Goal: Information Seeking & Learning: Learn about a topic

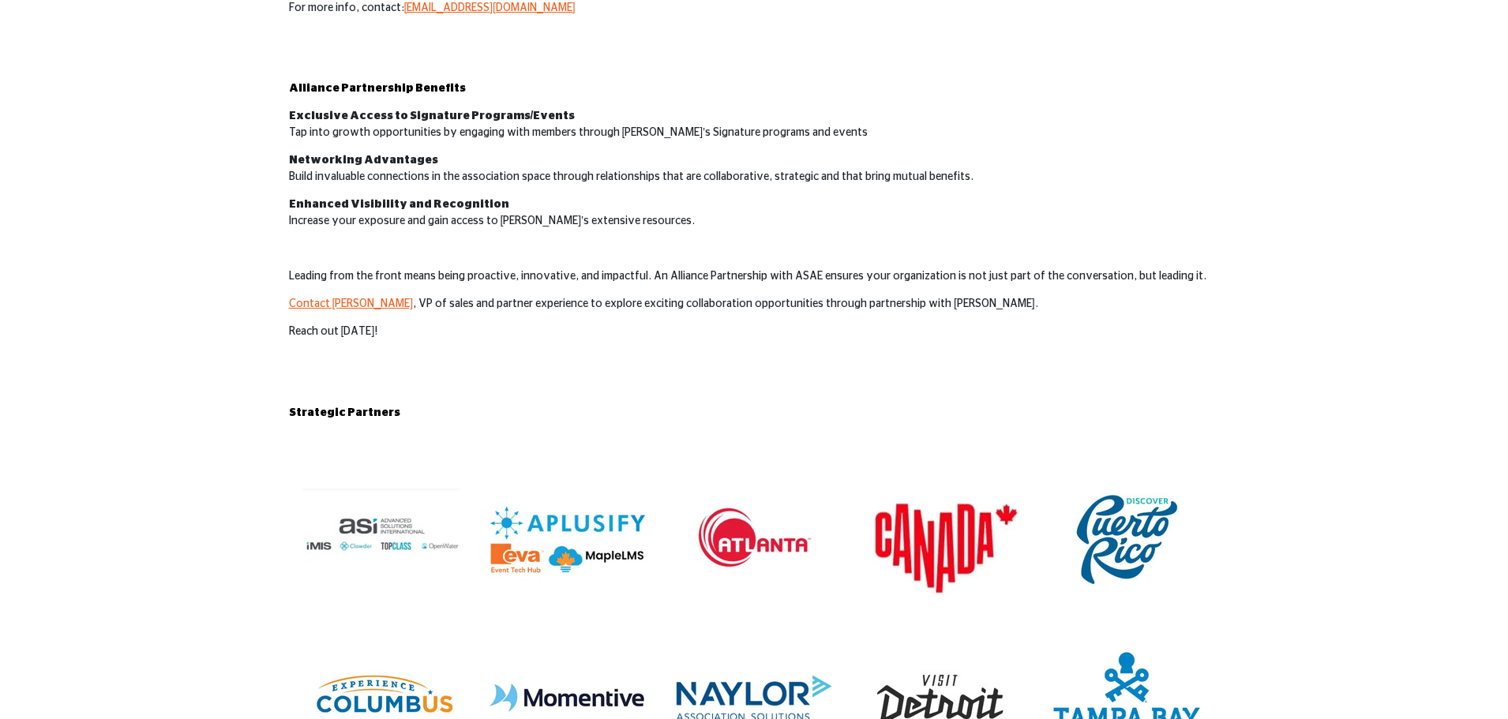
scroll to position [632, 0]
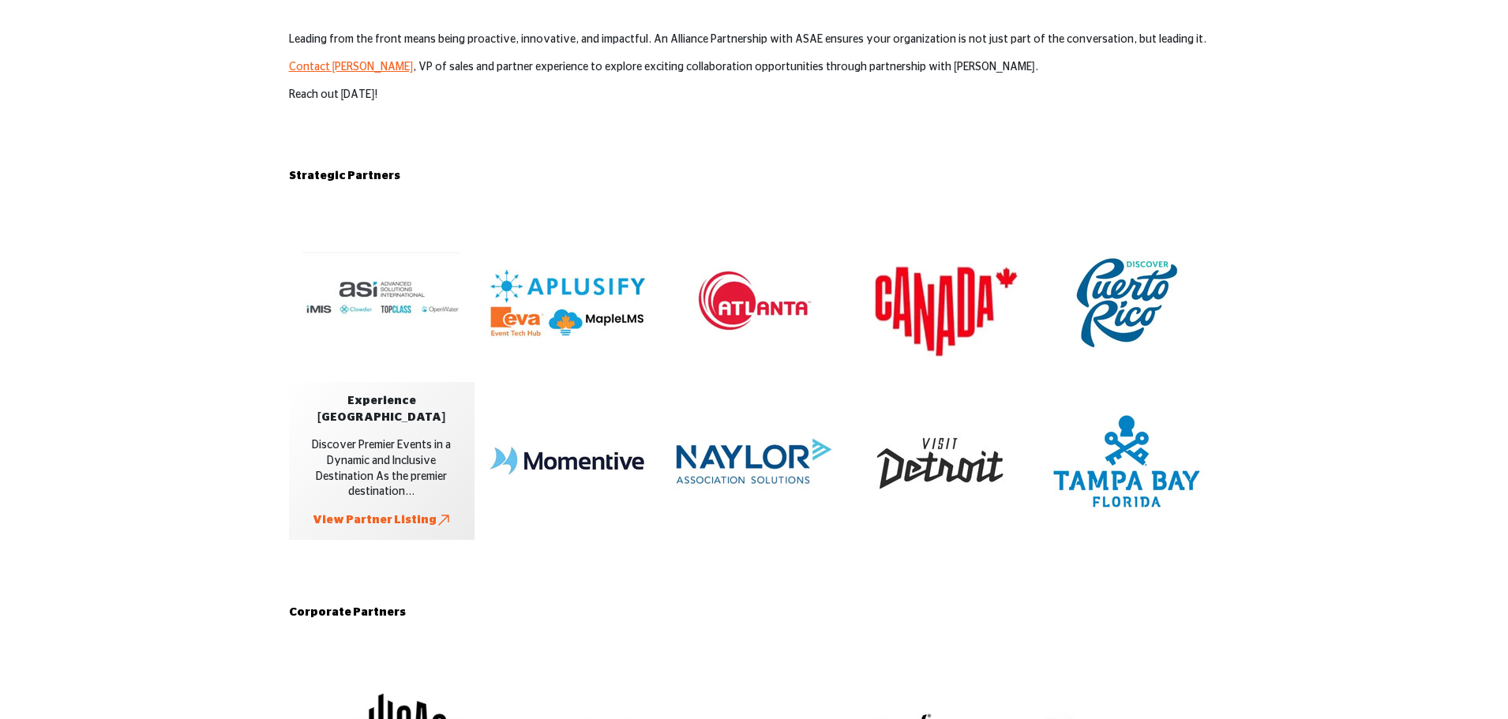
click at [369, 472] on div "Discover Premier Events in a Dynamic and Inclusive Destination As the premier d…" at bounding box center [381, 469] width 150 height 62
click at [384, 514] on link "View Partner Listing" at bounding box center [382, 520] width 138 height 17
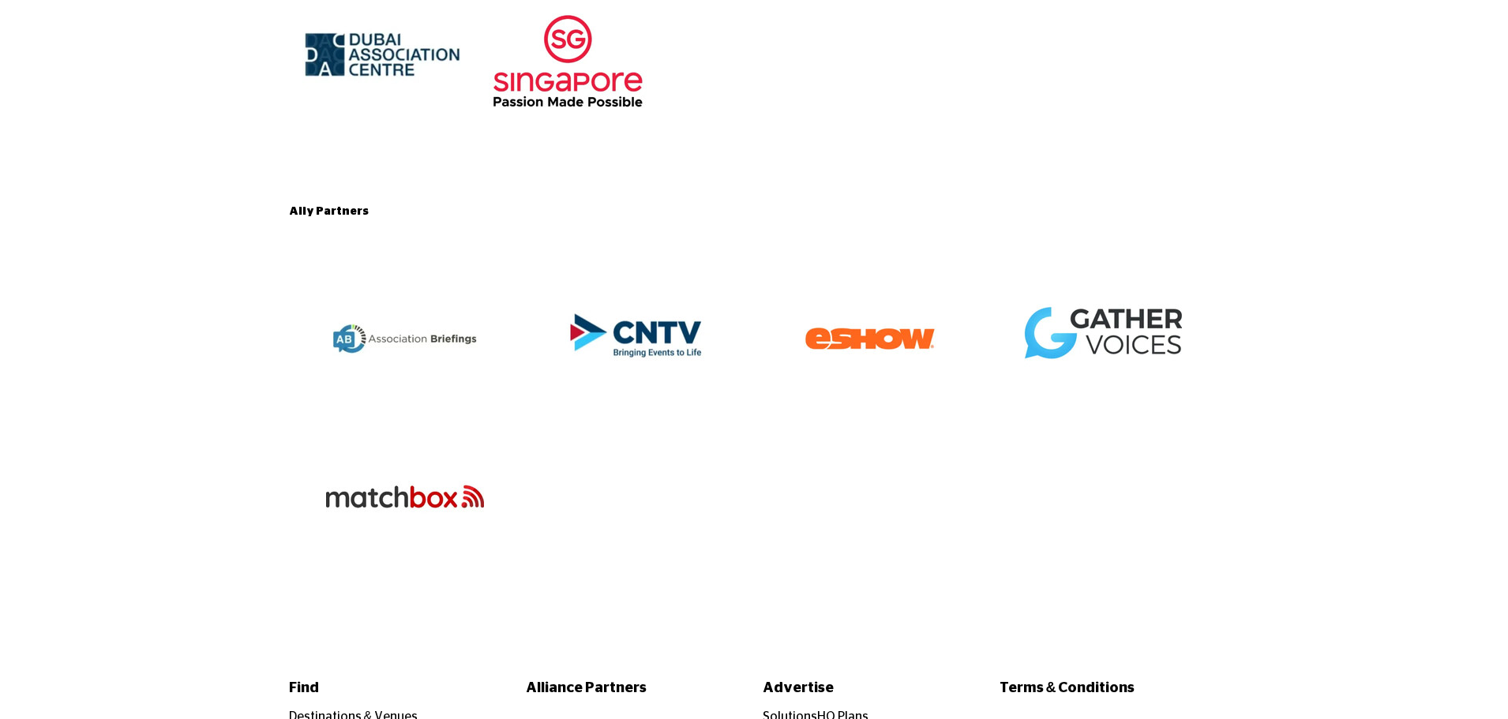
scroll to position [3316, 0]
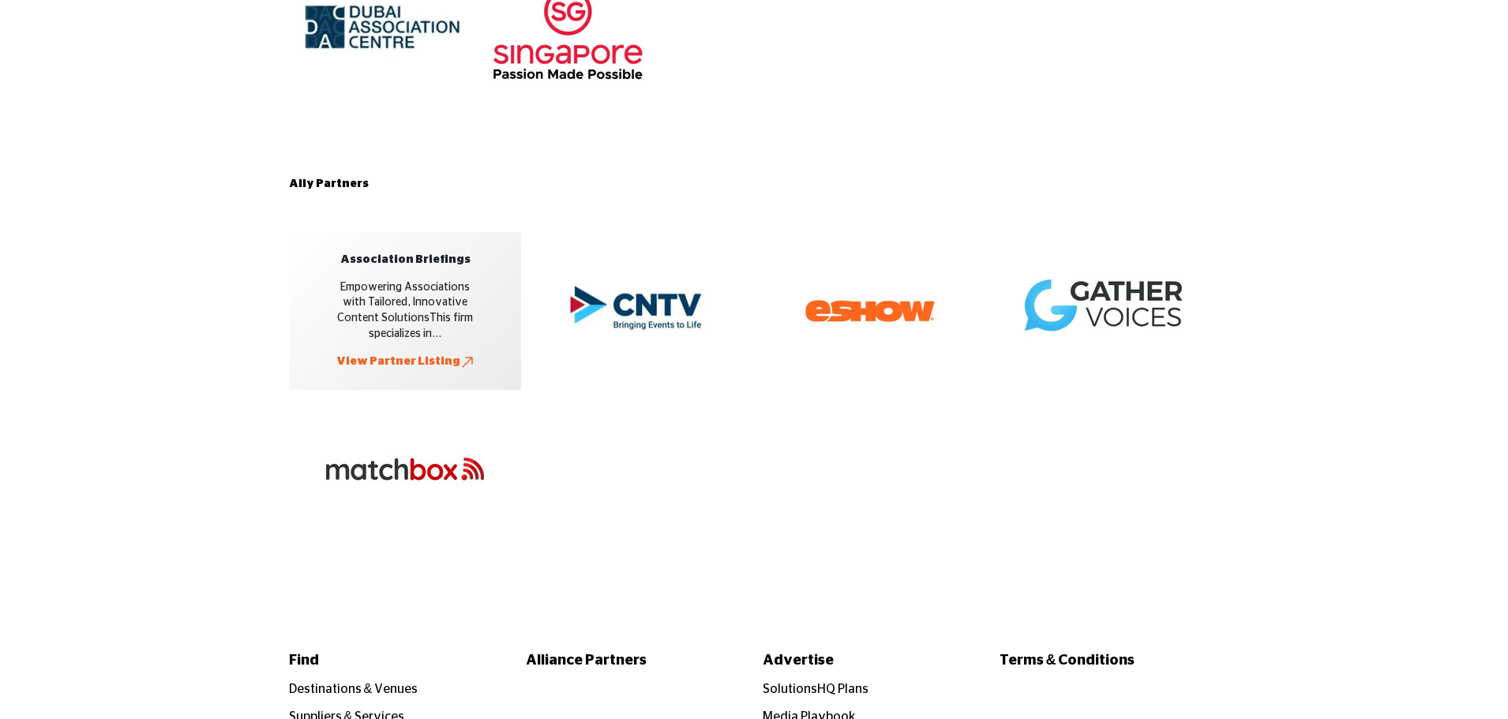
click at [404, 362] on link "View Partner Listing" at bounding box center [405, 363] width 138 height 17
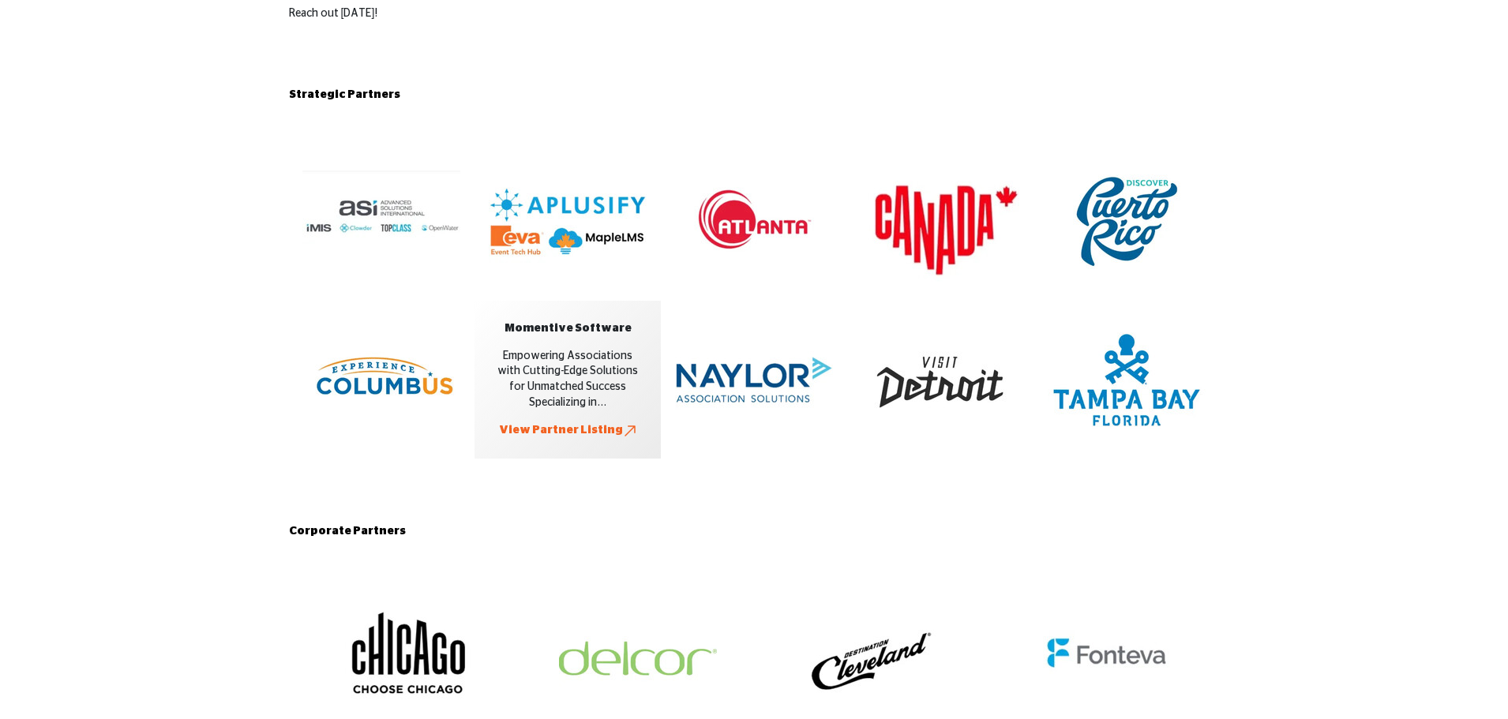
scroll to position [711, 0]
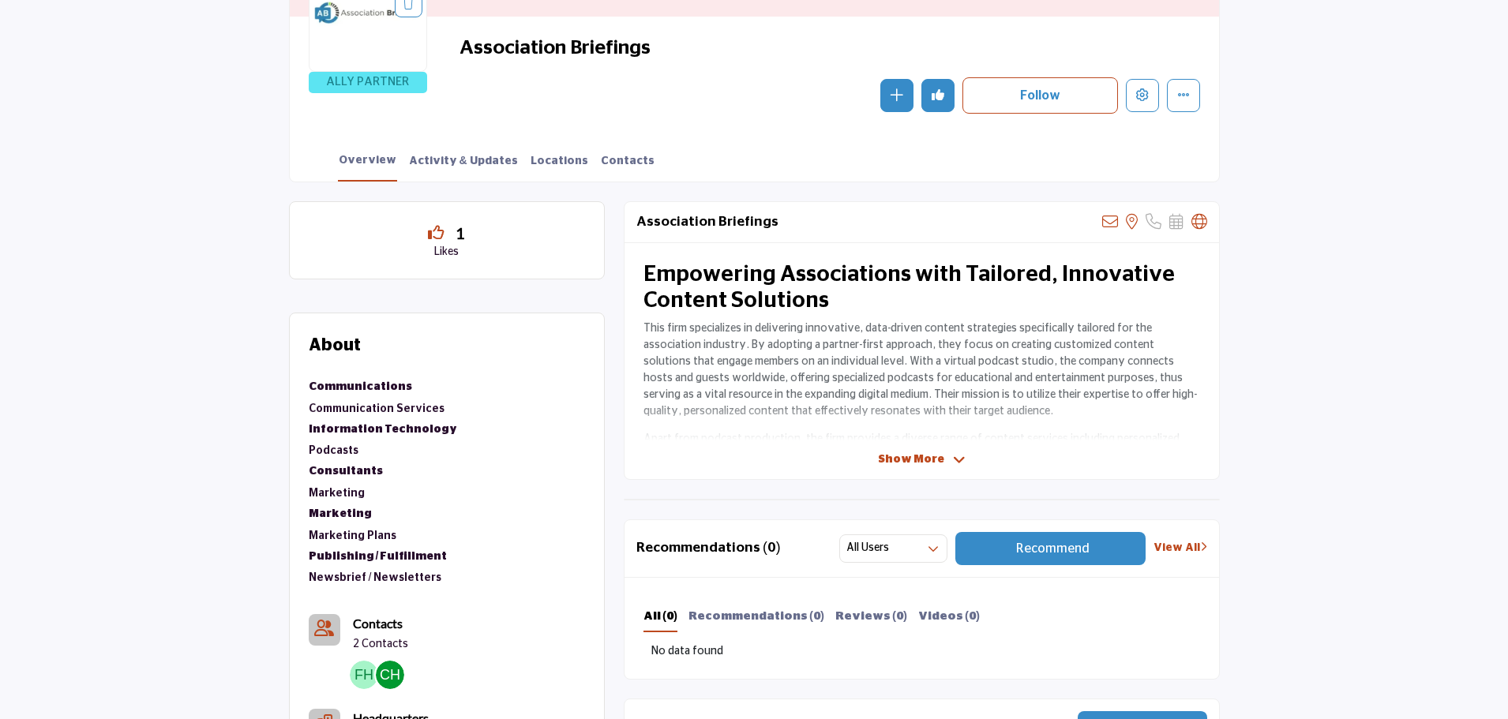
scroll to position [77, 0]
